Goal: Transaction & Acquisition: Book appointment/travel/reservation

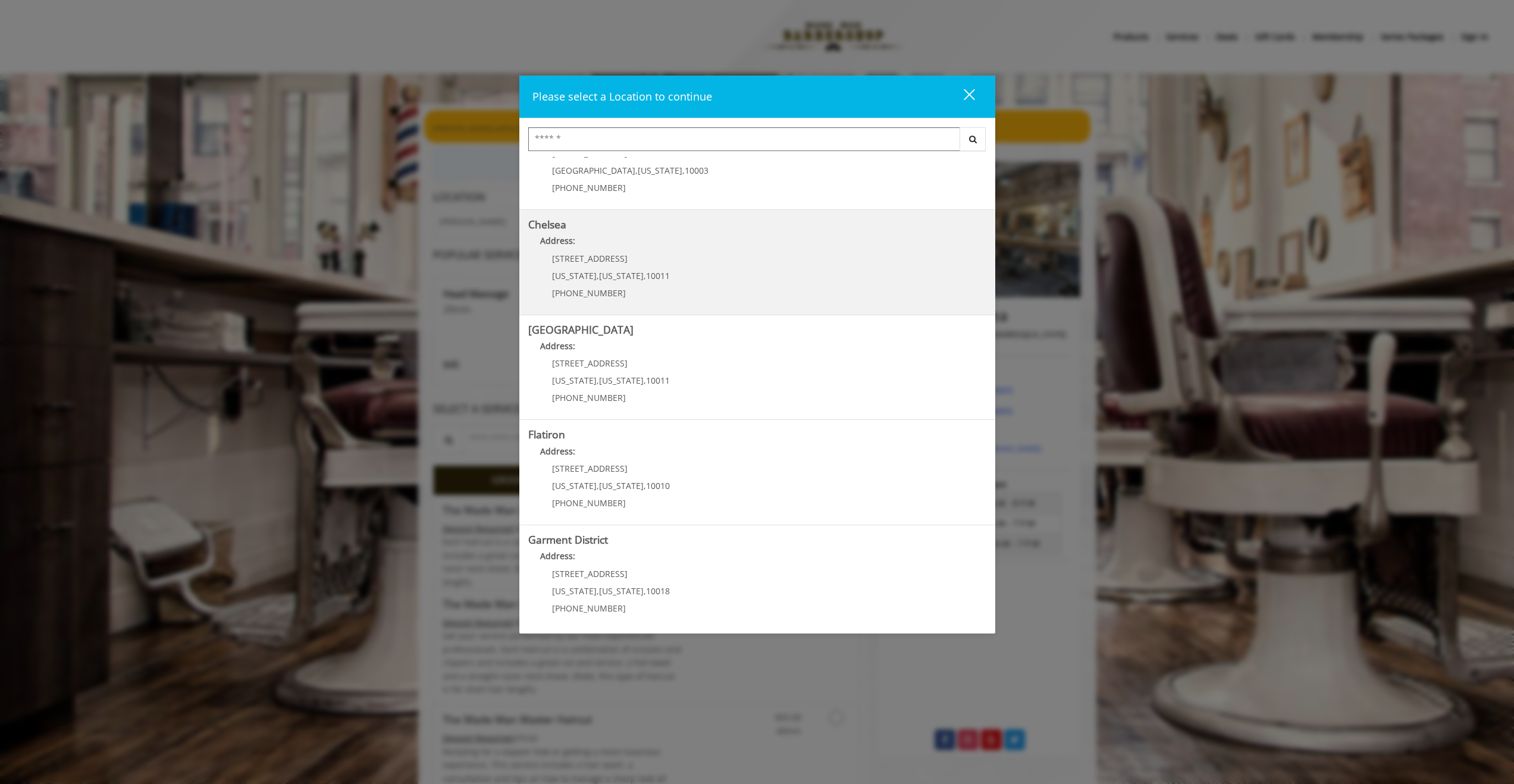
scroll to position [54, 0]
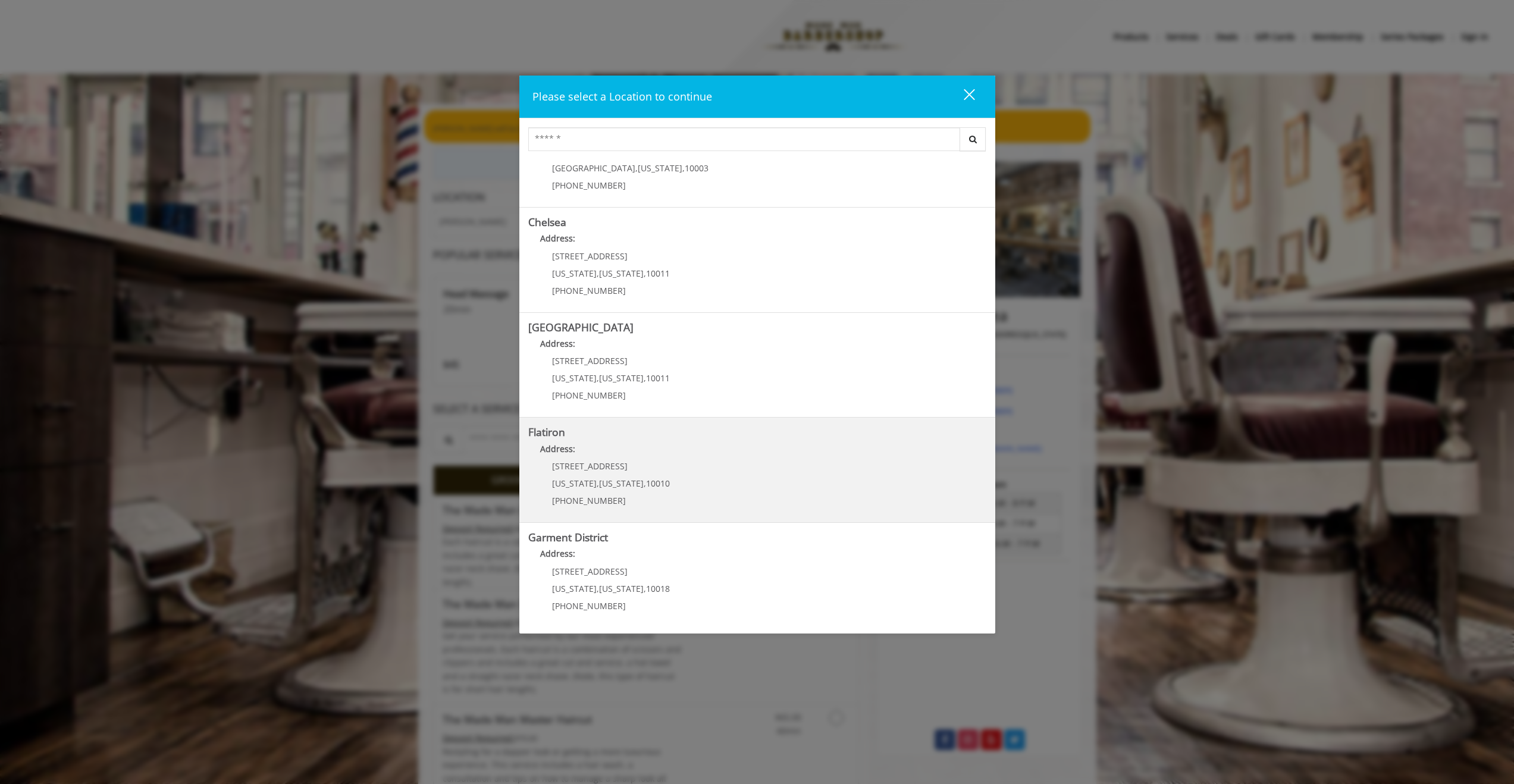
click at [719, 469] on "Flatiron Address: [STREET_ADDRESS][US_STATE][US_STATE] (917) 475-1765" at bounding box center [757, 470] width 458 height 87
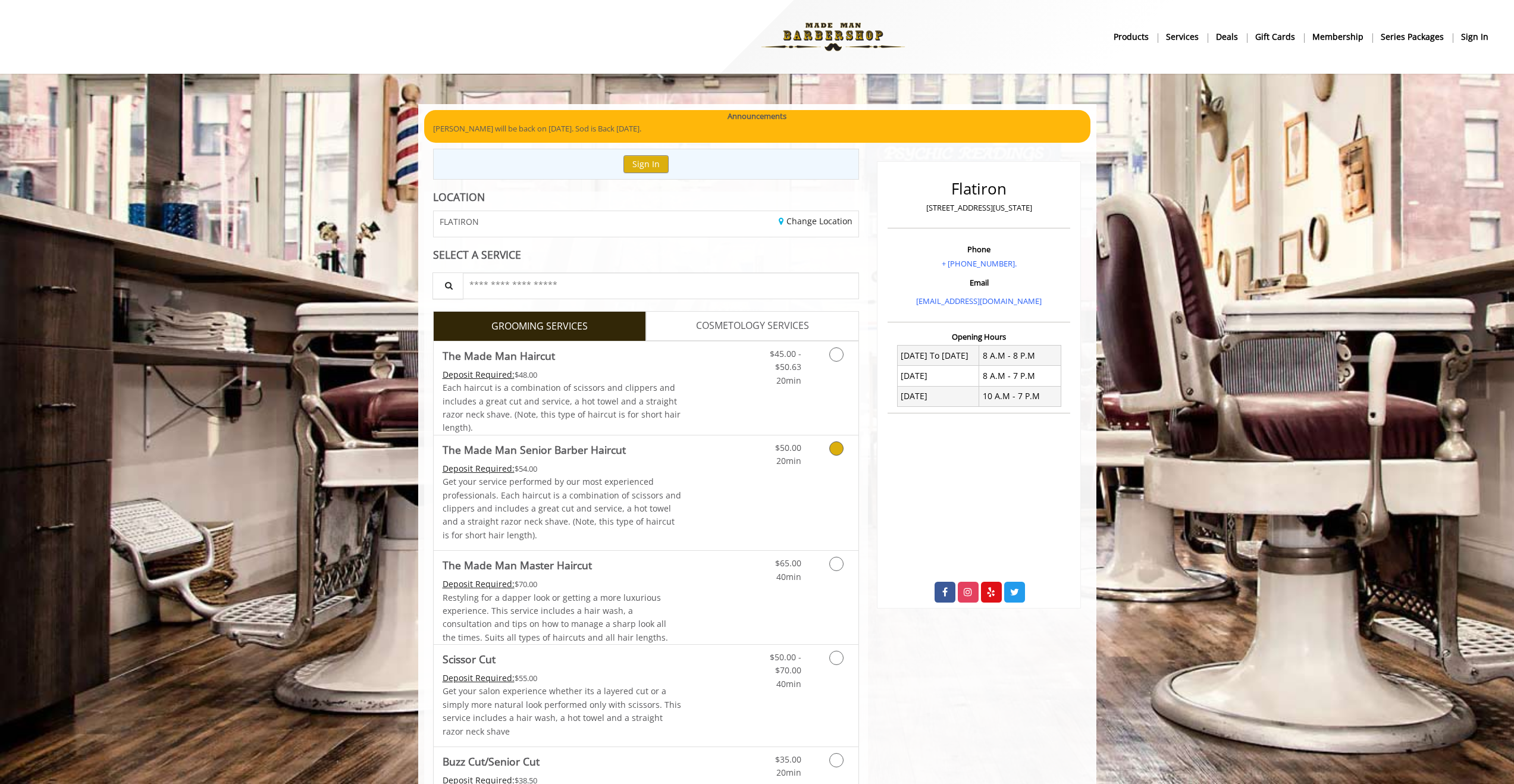
click at [842, 459] on link "Grooming services" at bounding box center [834, 451] width 30 height 32
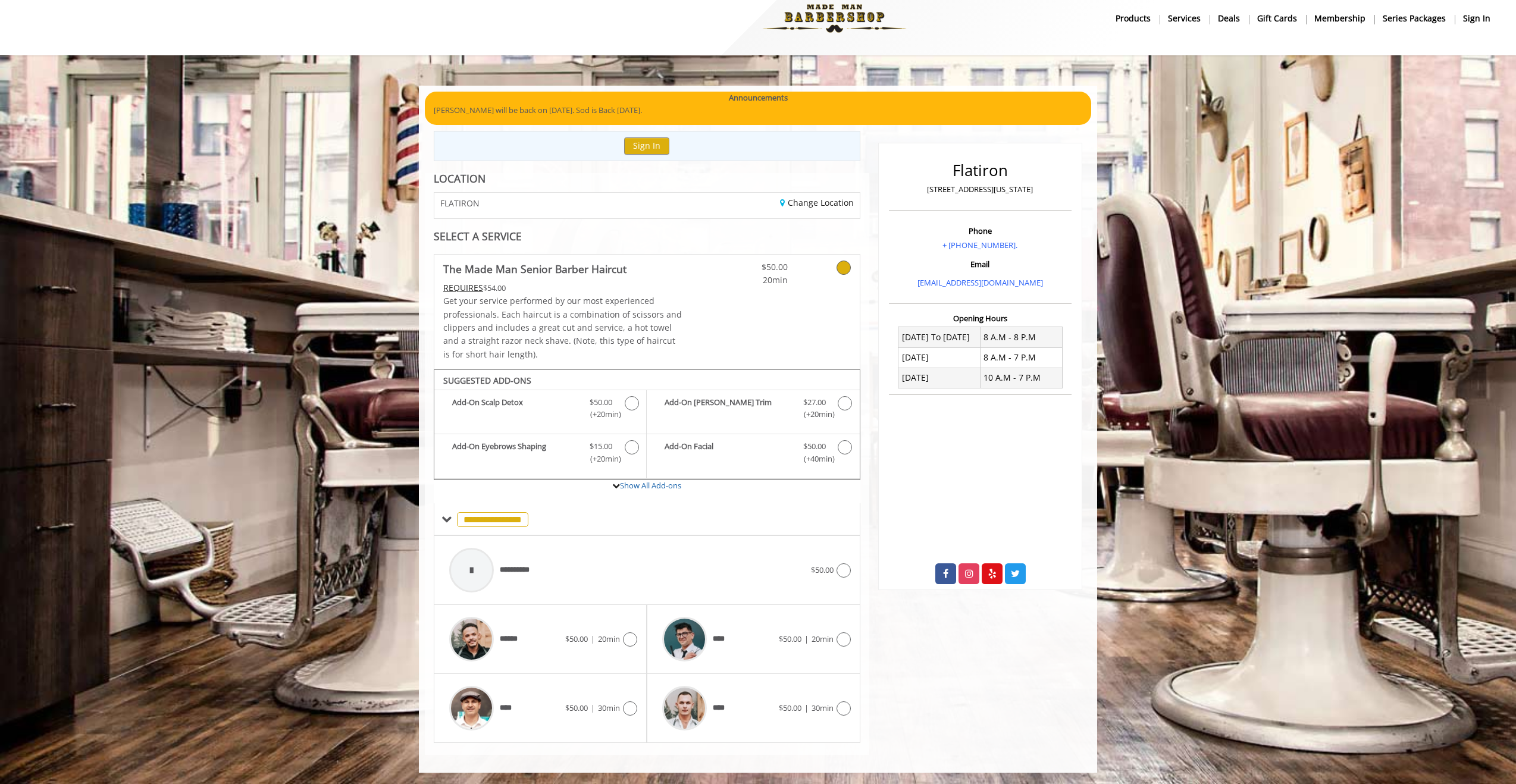
scroll to position [19, 0]
click at [499, 199] on div "FLATIRON" at bounding box center [536, 205] width 222 height 26
click at [467, 201] on span "FLATIRON" at bounding box center [459, 202] width 39 height 9
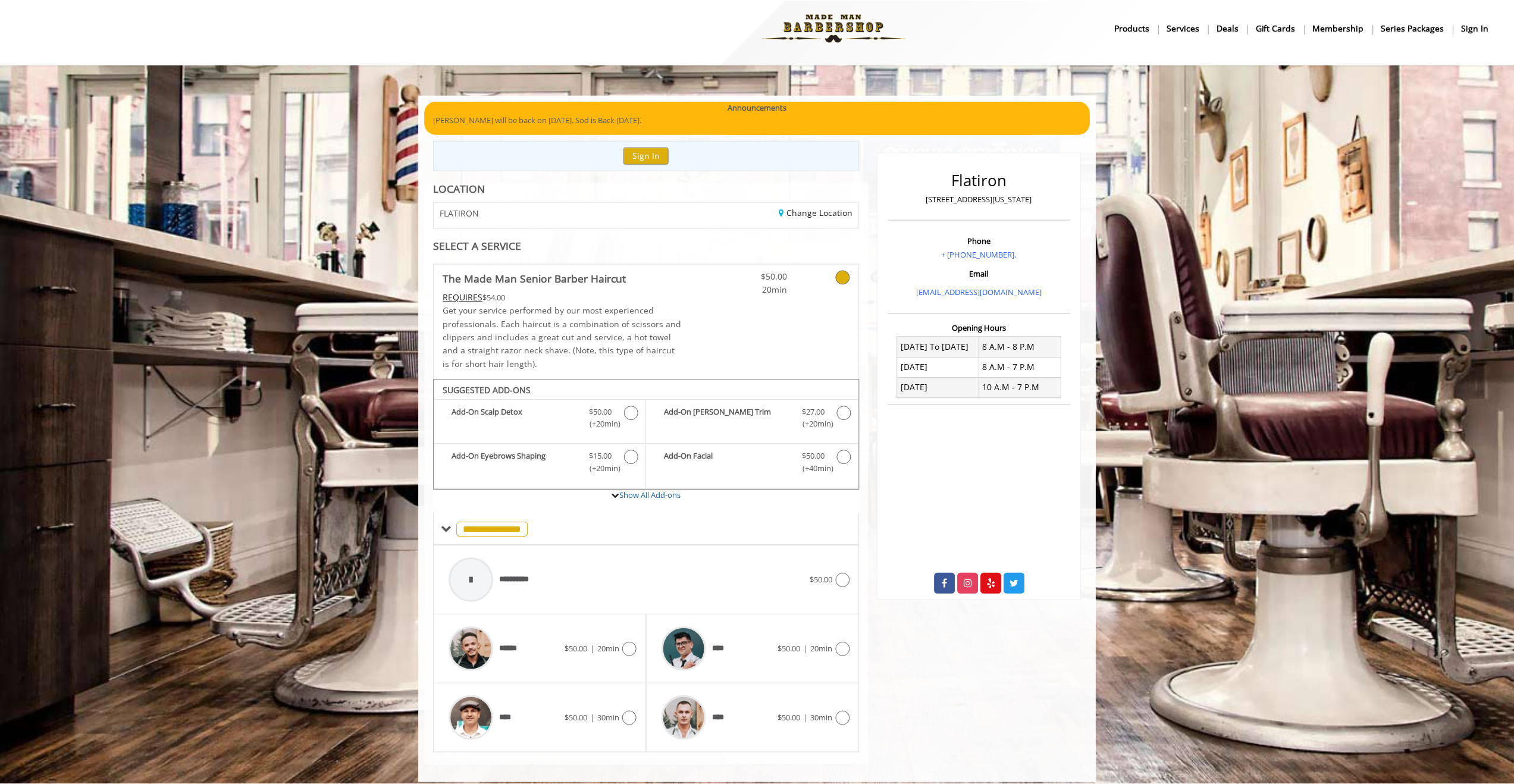
scroll to position [0, 0]
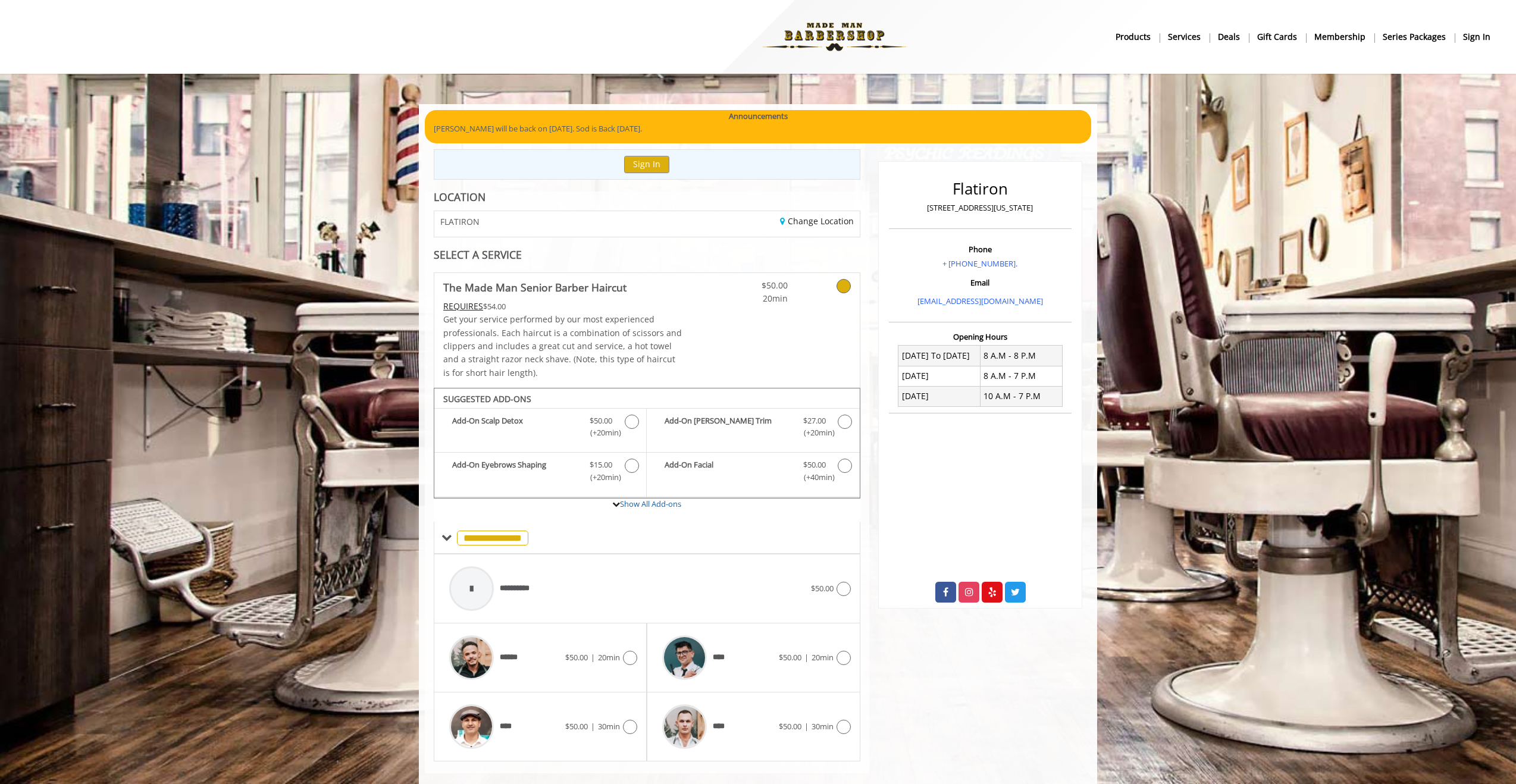
click at [843, 291] on icon at bounding box center [843, 285] width 14 height 14
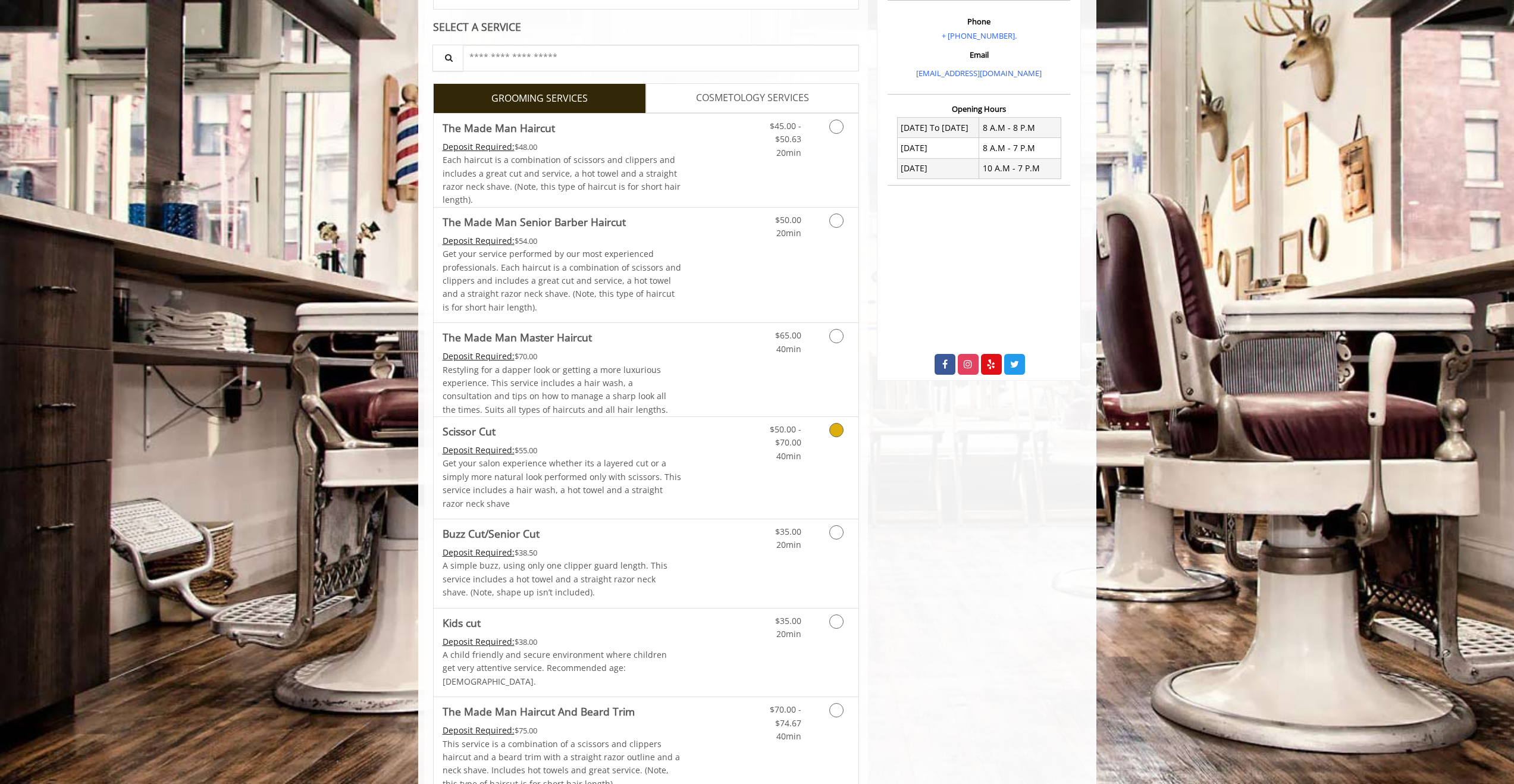
scroll to position [187, 0]
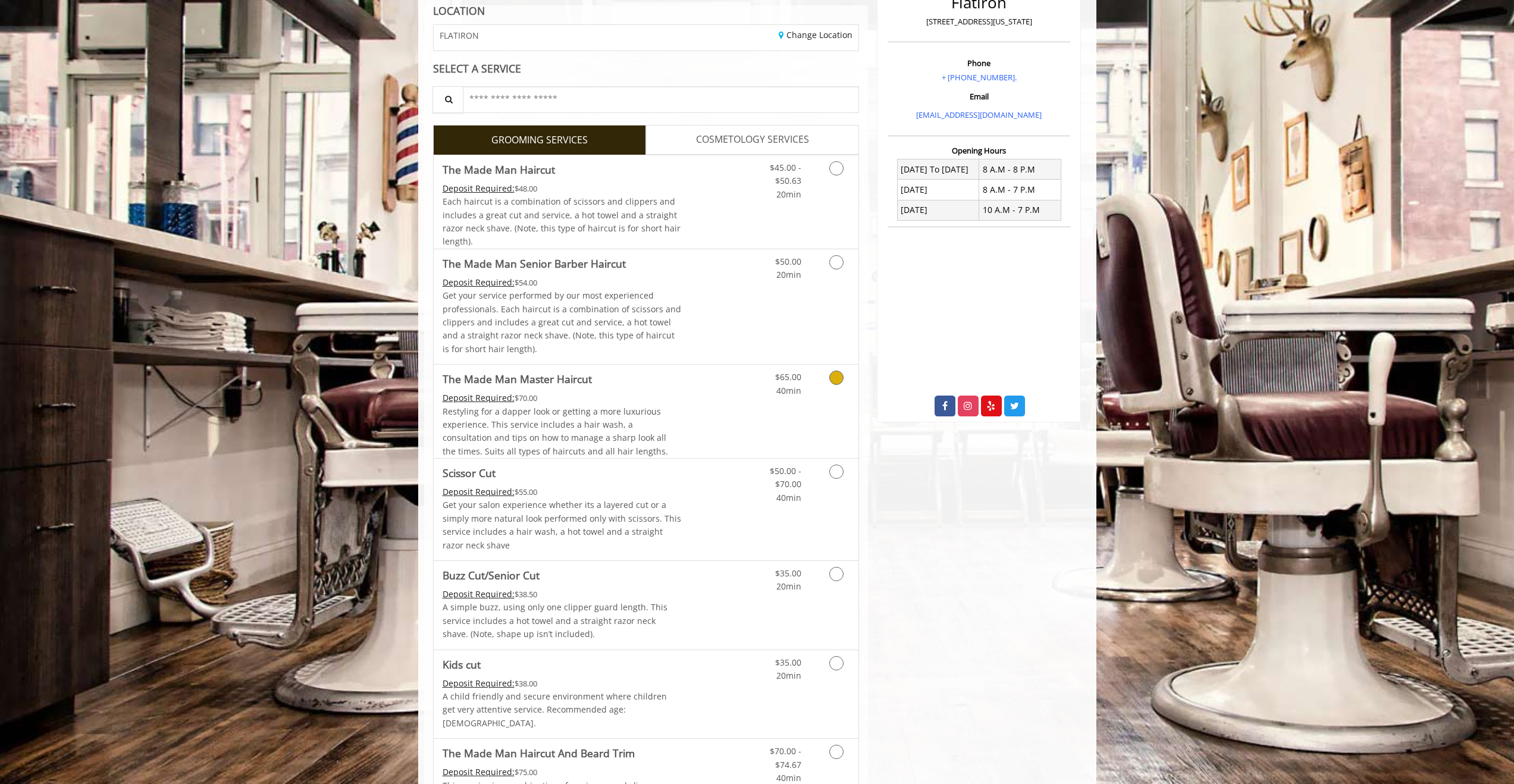
click at [838, 385] on link "Grooming services" at bounding box center [834, 380] width 30 height 32
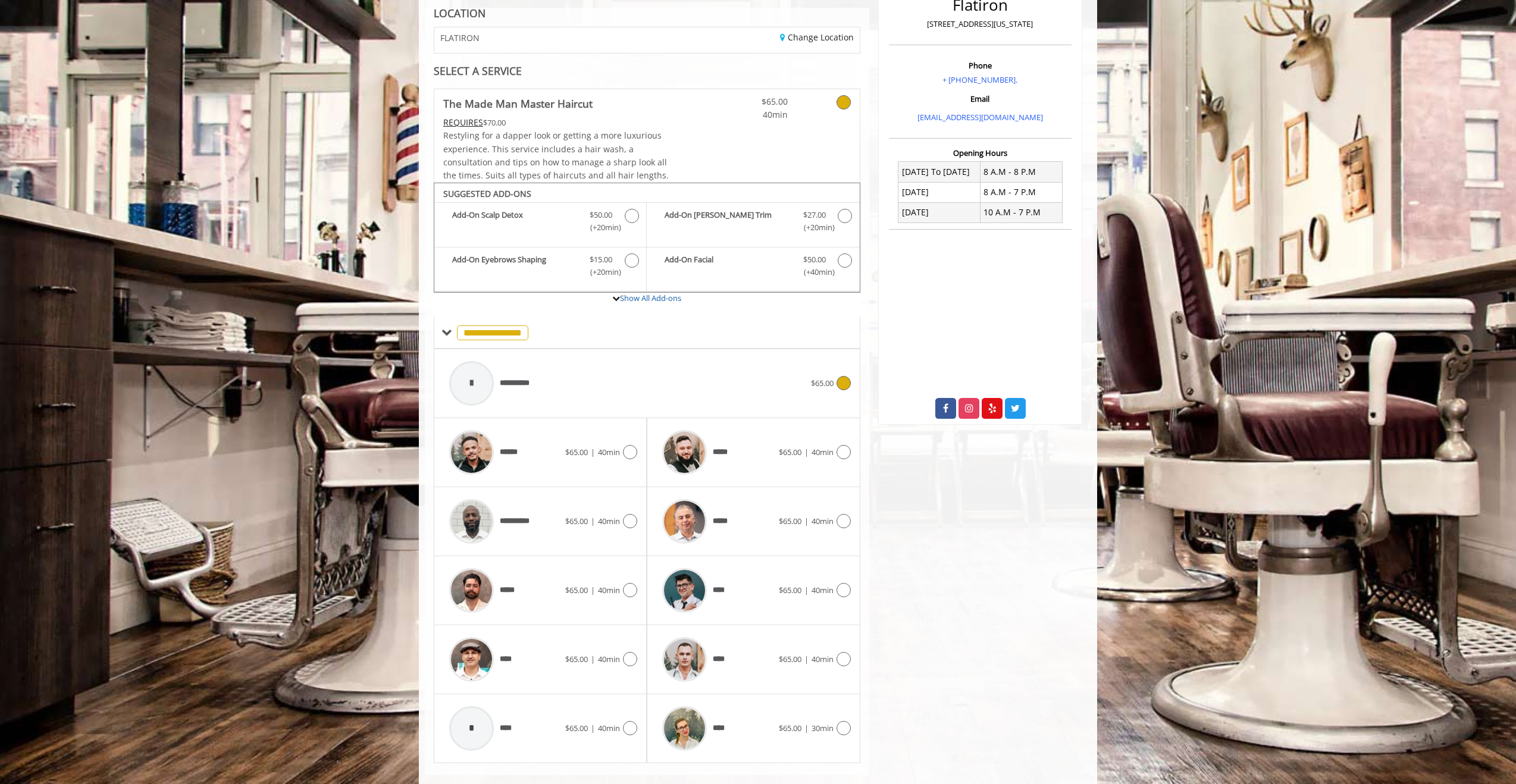
scroll to position [205, 0]
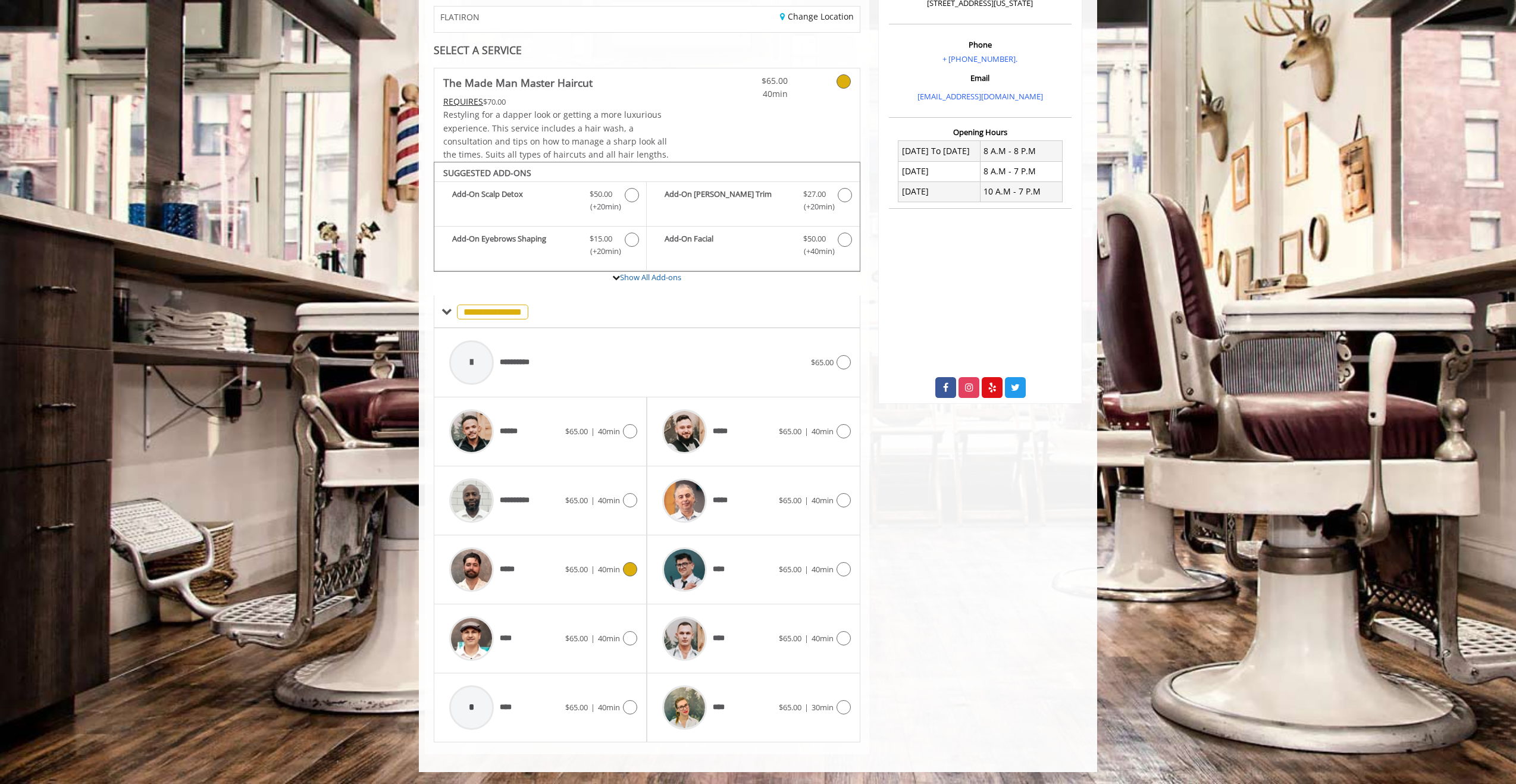
click at [479, 567] on img at bounding box center [471, 569] width 44 height 44
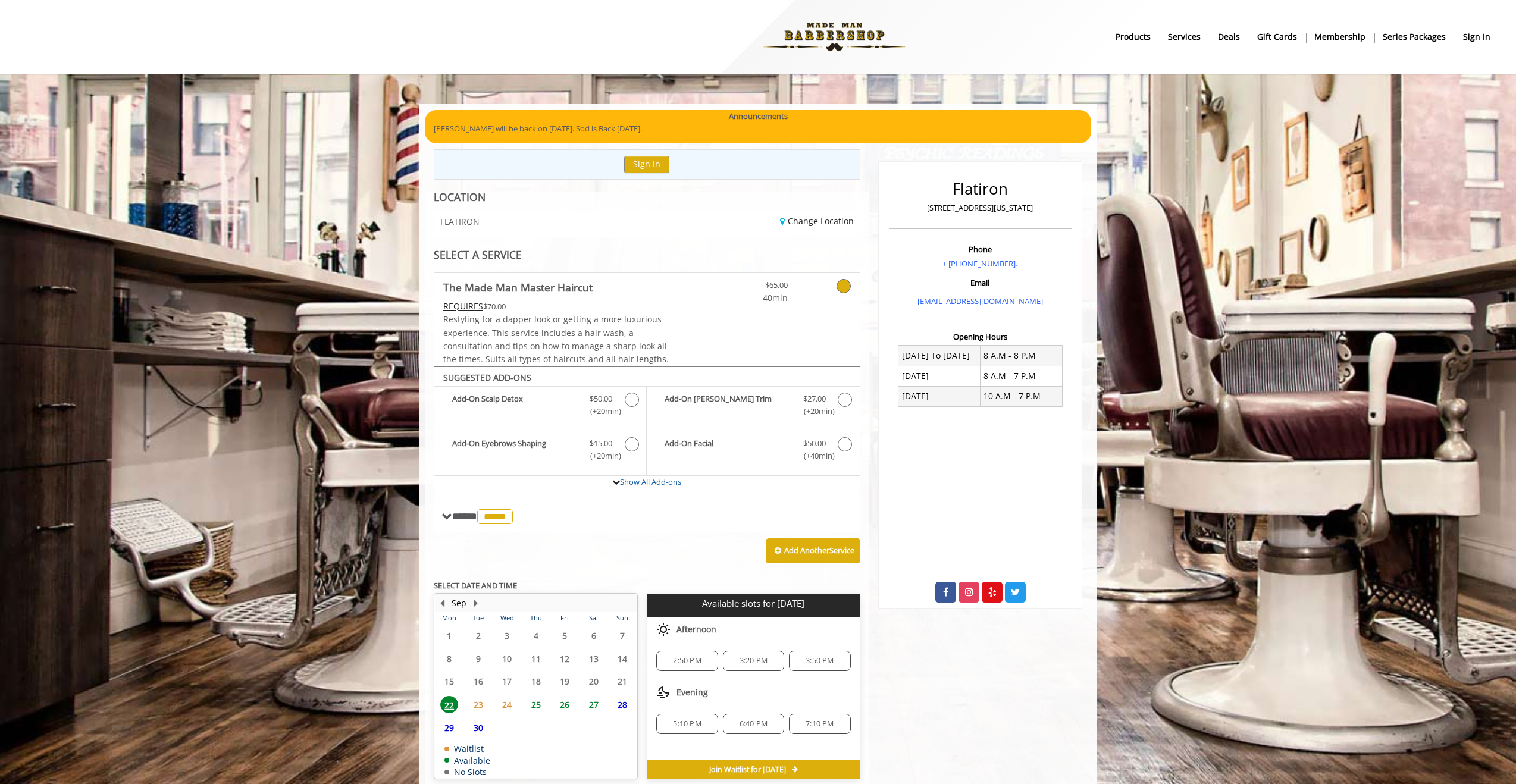
scroll to position [54, 0]
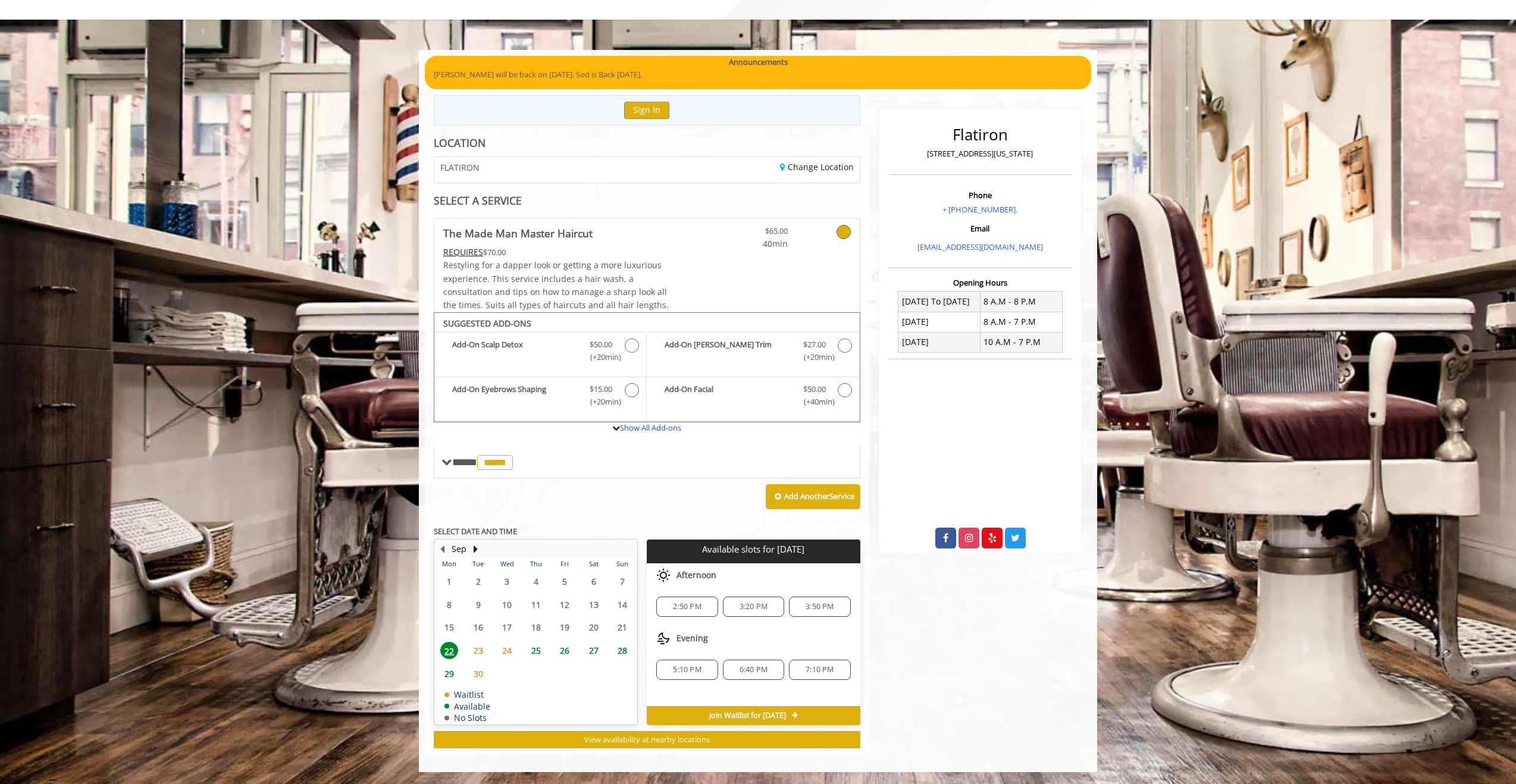
click at [537, 652] on span "25" at bounding box center [536, 650] width 18 height 18
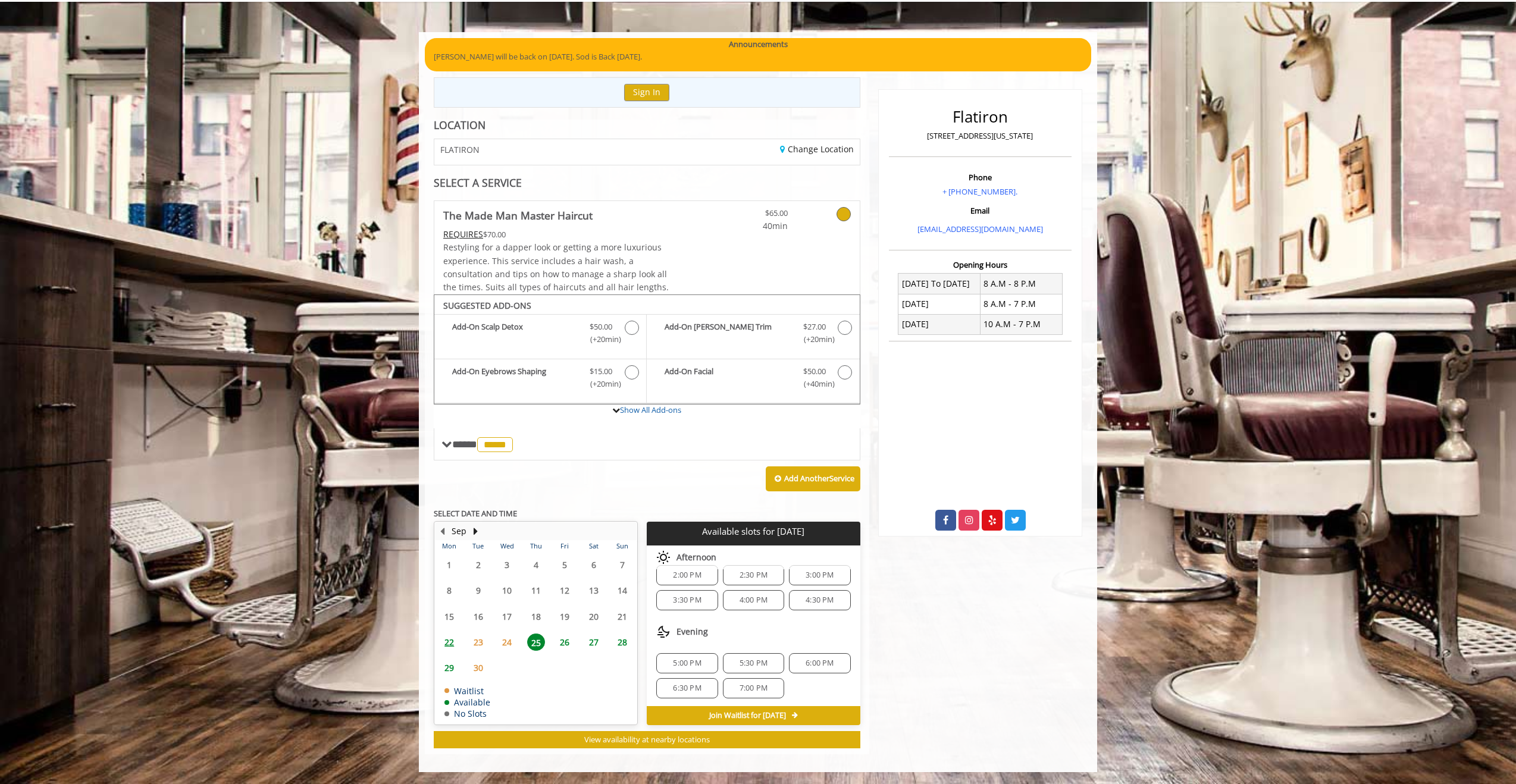
scroll to position [16, 0]
click at [751, 685] on span "7:00 PM" at bounding box center [753, 686] width 28 height 9
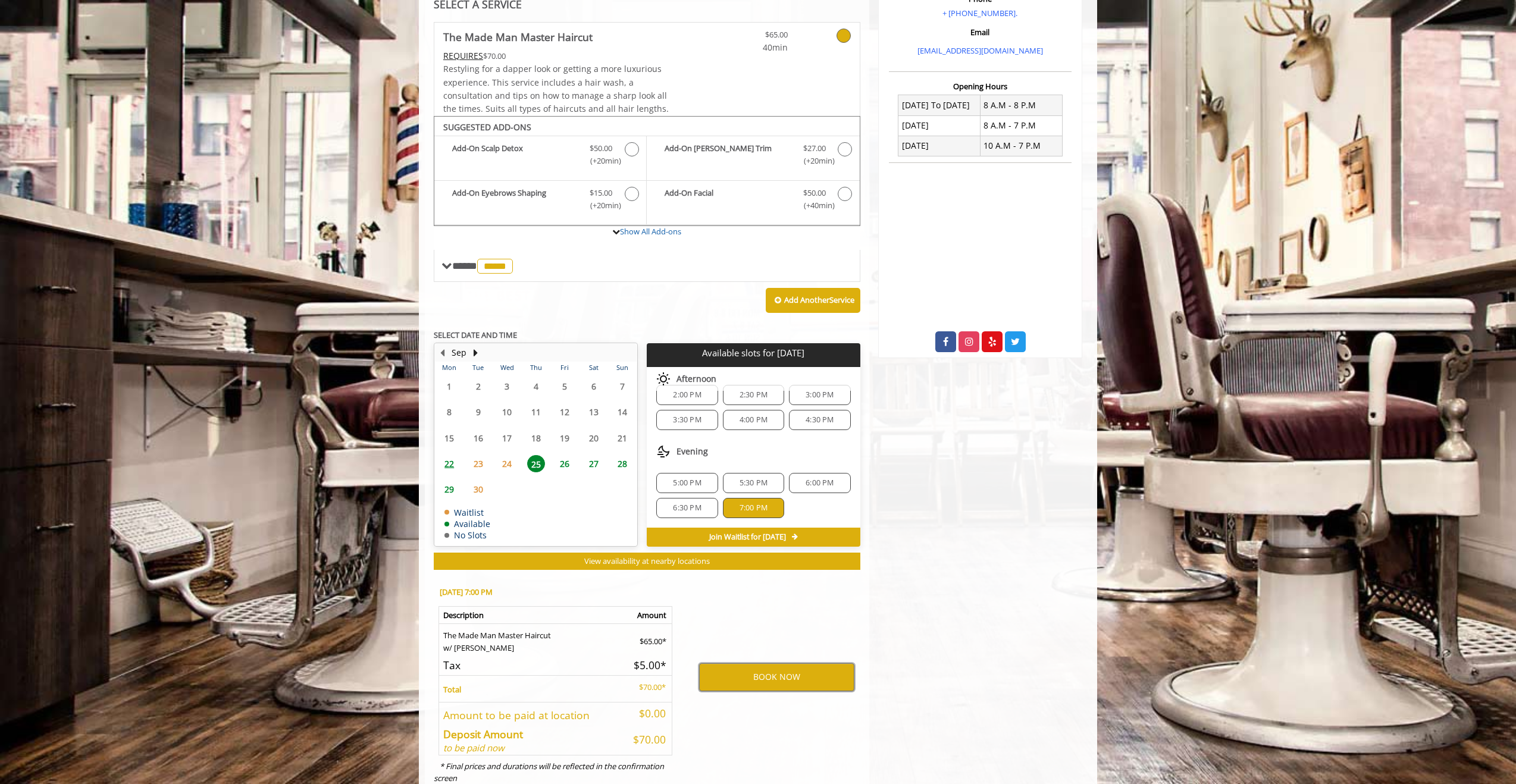
scroll to position [286, 0]
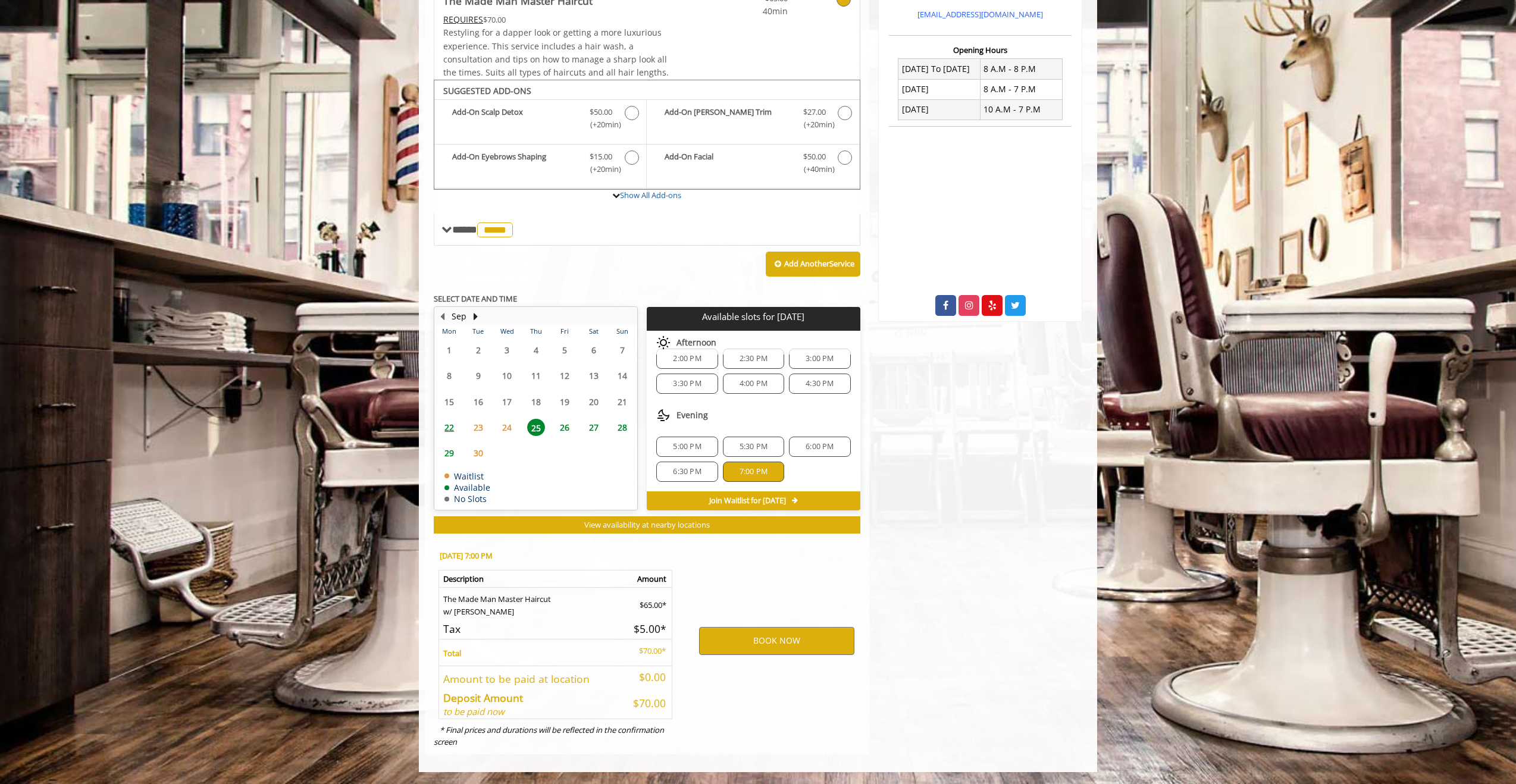
click at [690, 473] on span "6:30 PM" at bounding box center [686, 471] width 28 height 9
click at [805, 646] on button "BOOK NOW" at bounding box center [777, 641] width 155 height 28
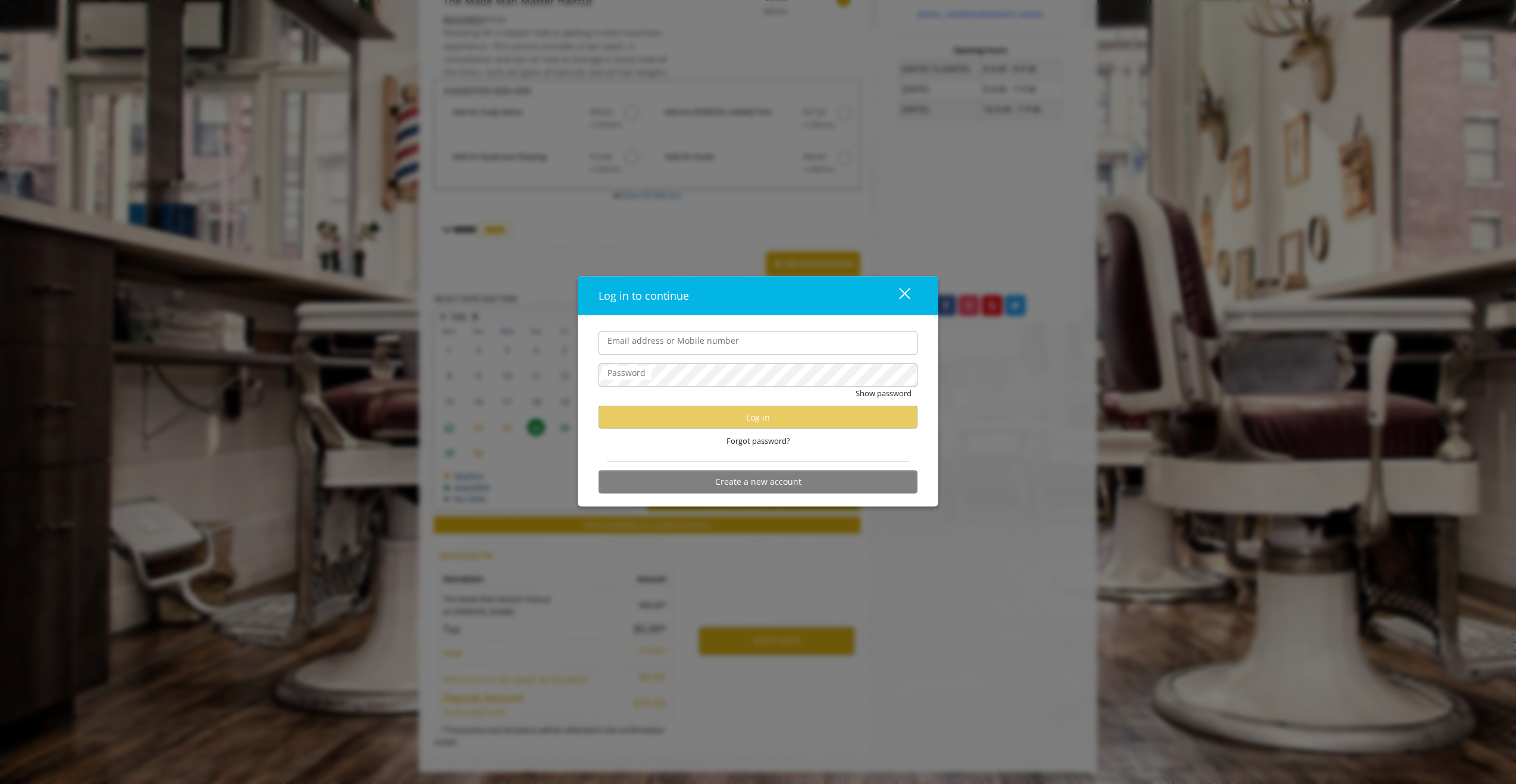
type input "**********"
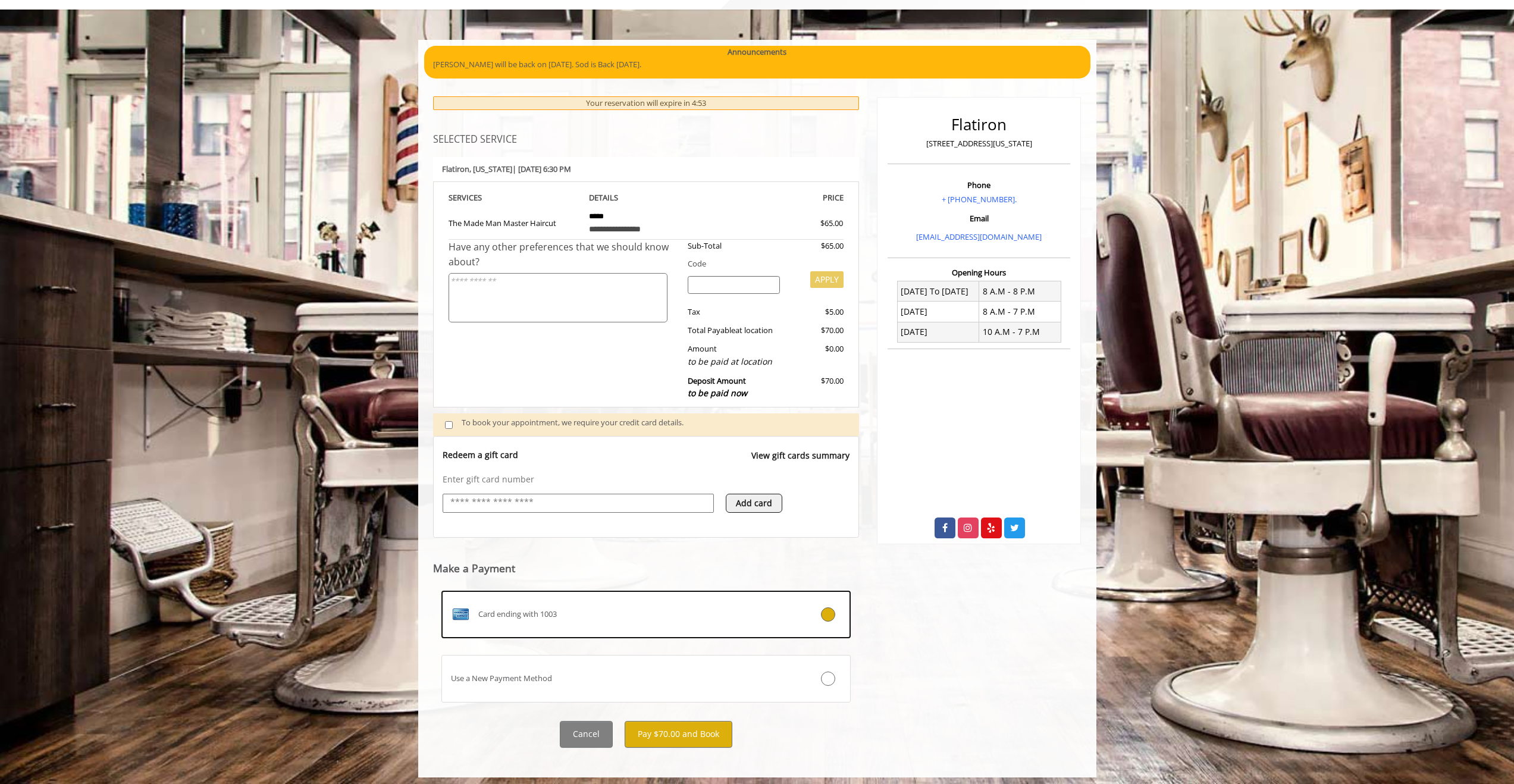
scroll to position [69, 0]
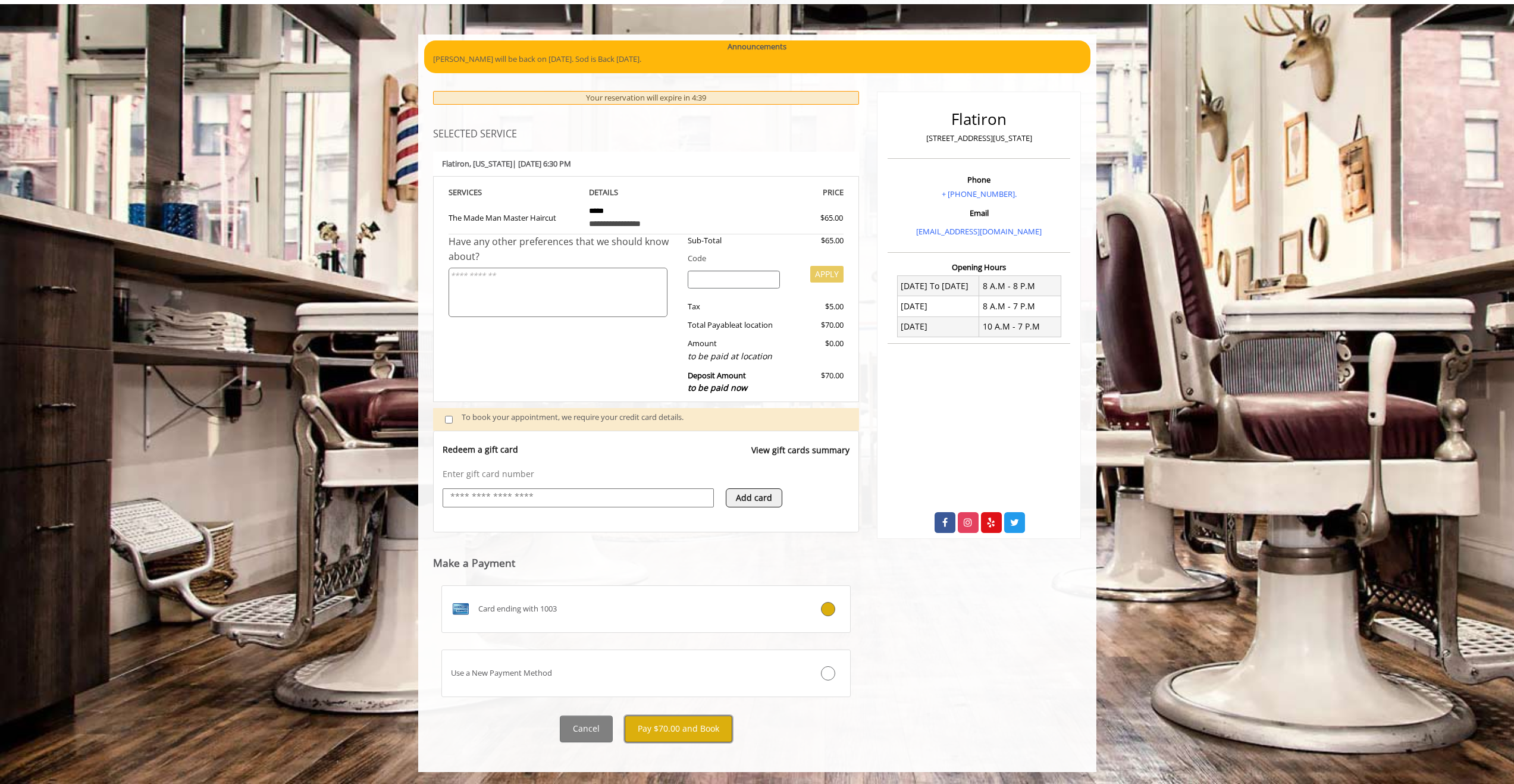
click at [698, 730] on button "Pay $70.00 and Book" at bounding box center [678, 729] width 108 height 27
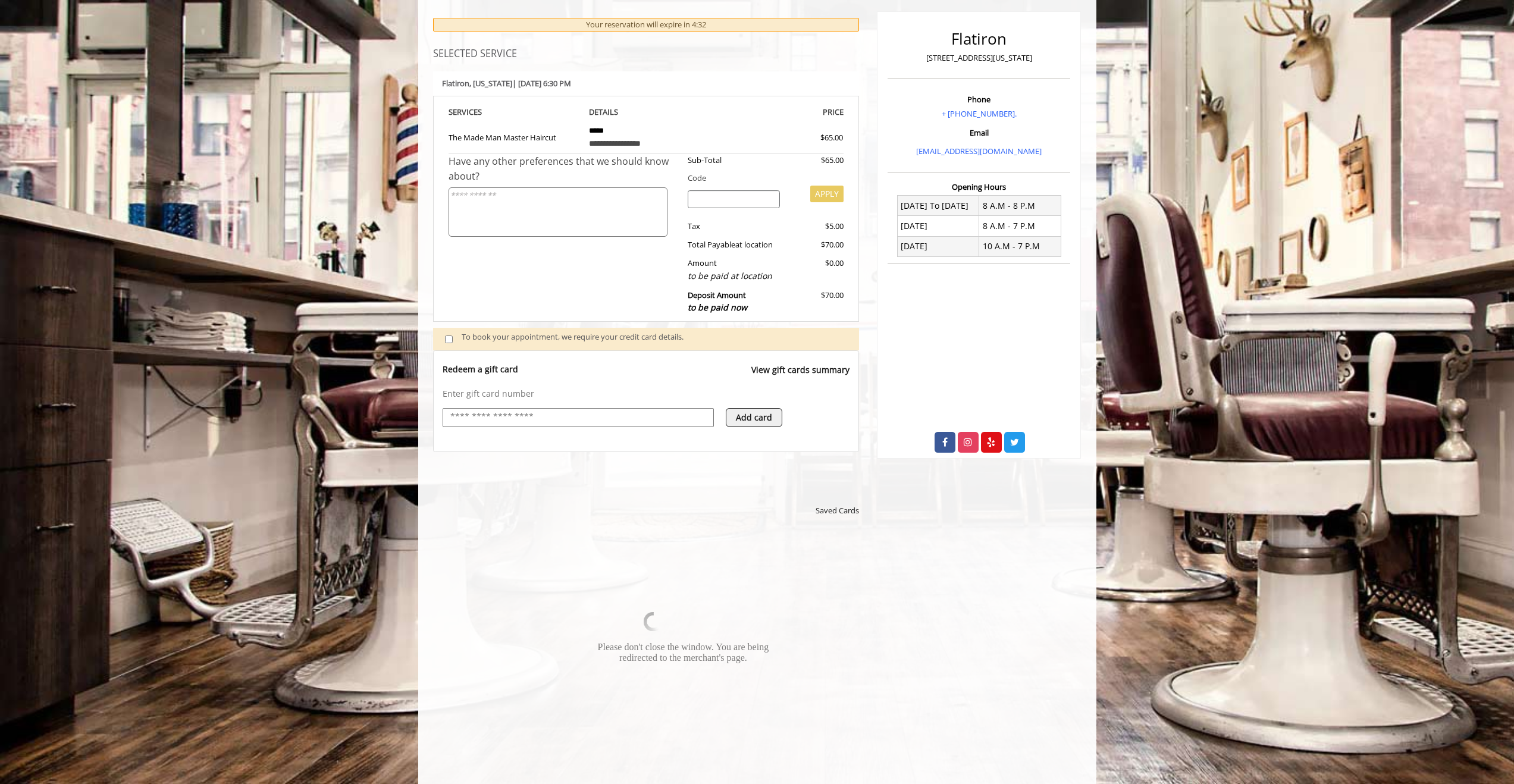
scroll to position [198, 0]
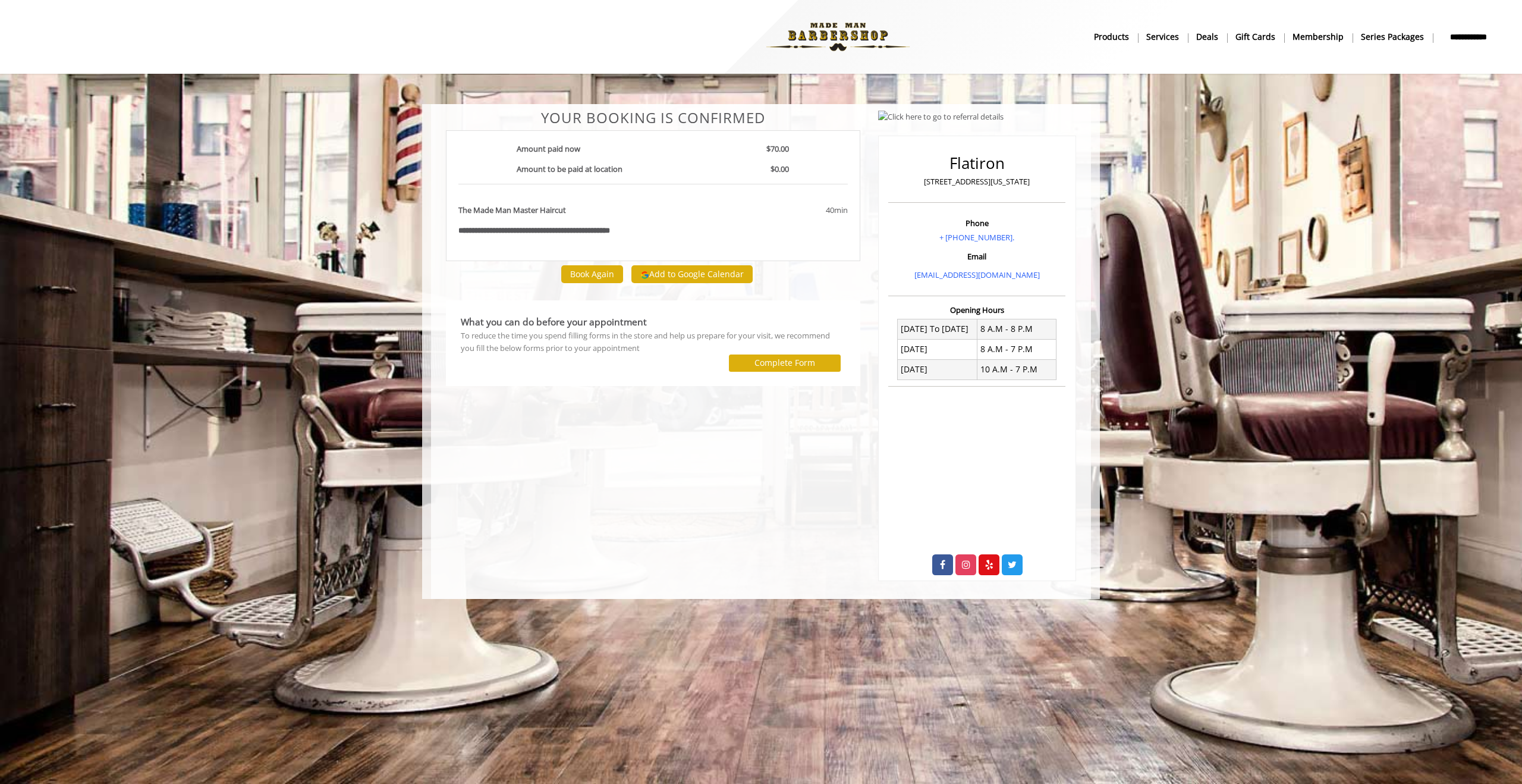
click at [758, 371] on div "What you can do before your appointment To reduce the time you spend filling fo…" at bounding box center [653, 343] width 396 height 69
click at [759, 363] on label "Complete Form" at bounding box center [785, 363] width 61 height 9
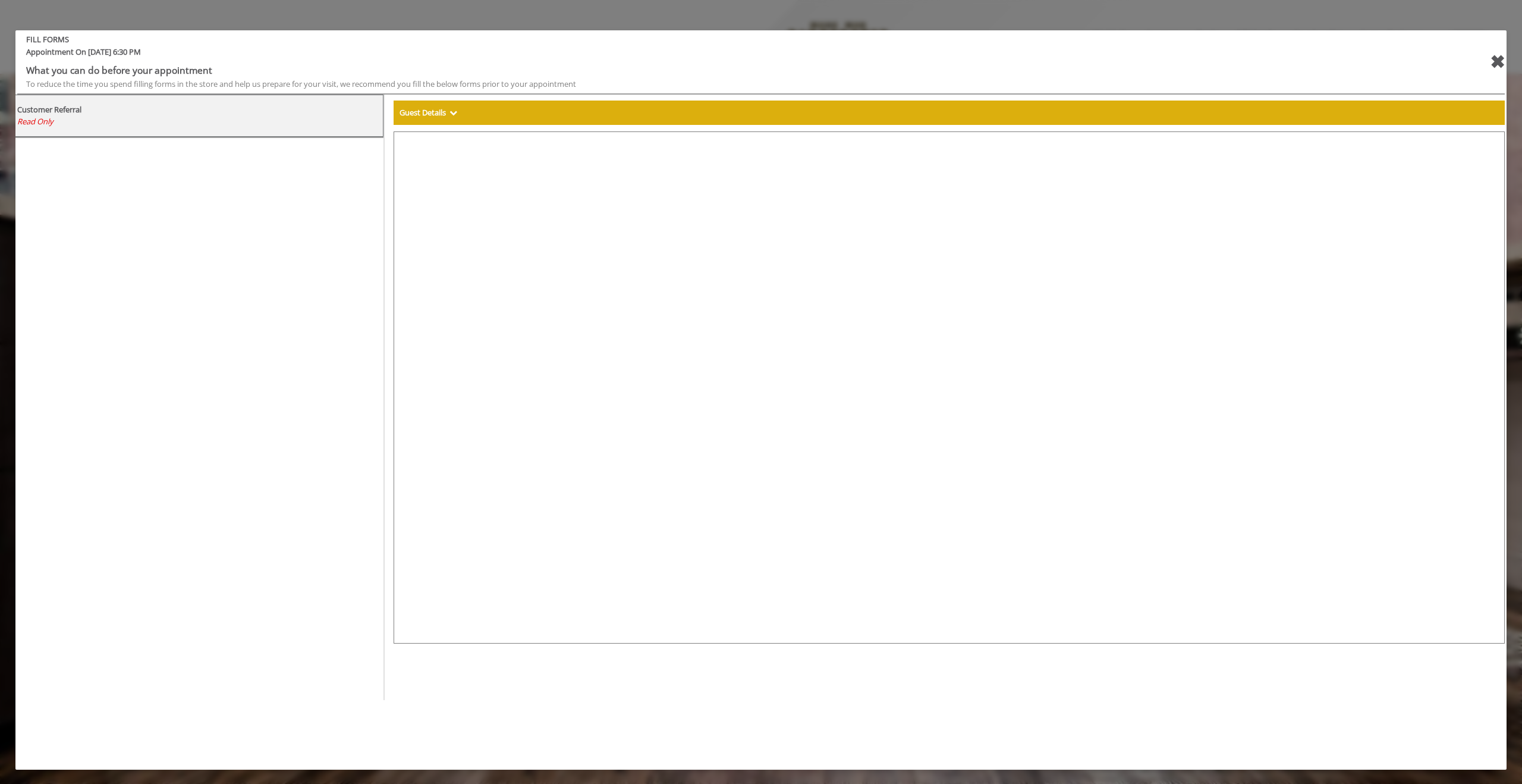
select select "***"
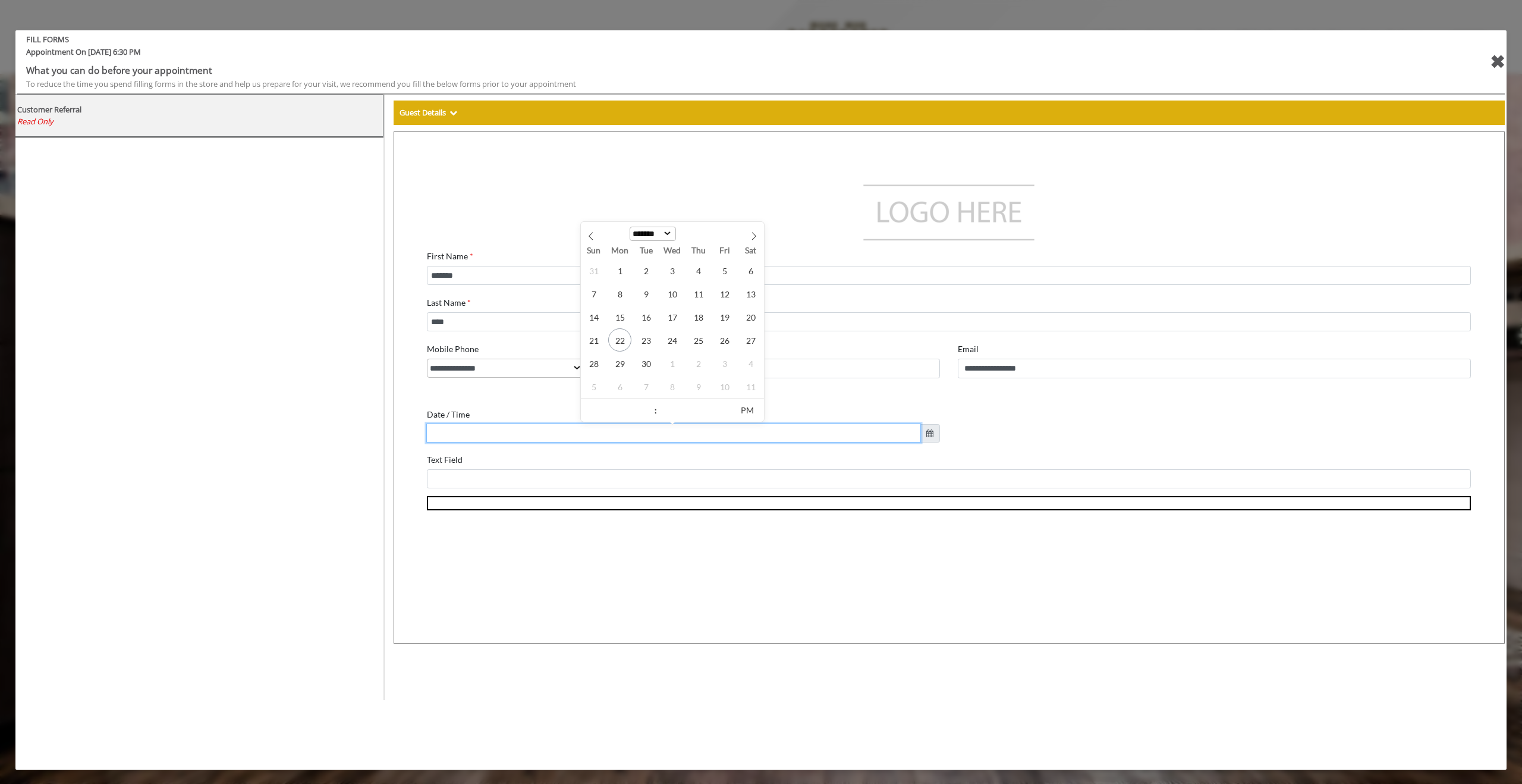
click at [849, 423] on input "text" at bounding box center [662, 421] width 495 height 19
click at [865, 401] on div "Date / Time" at bounding box center [671, 411] width 513 height 38
click at [1499, 65] on div "✖" at bounding box center [1498, 62] width 15 height 29
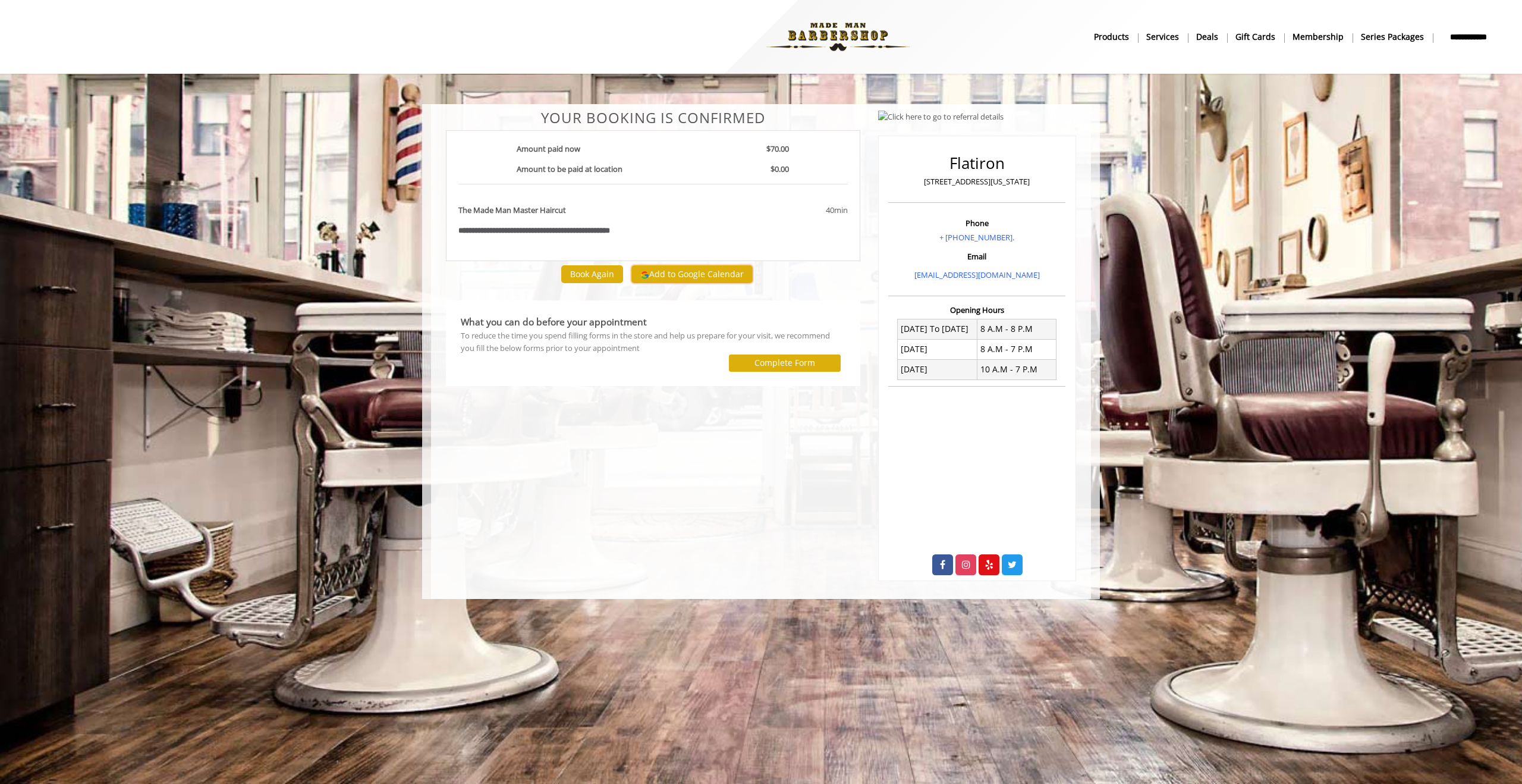
click at [701, 278] on button "Add to Google Calendar" at bounding box center [692, 273] width 121 height 18
